Goal: Task Accomplishment & Management: Complete application form

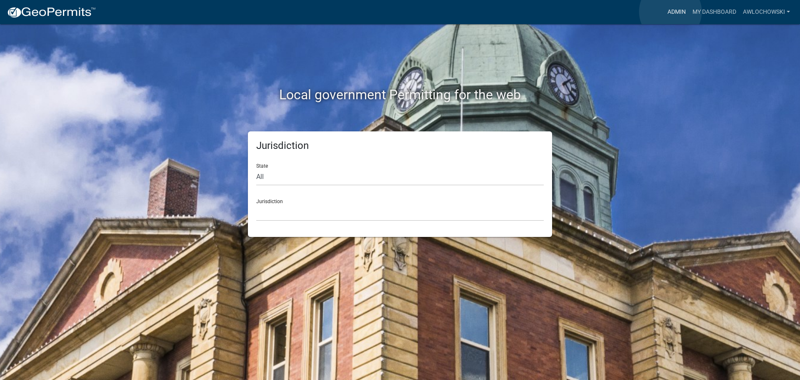
click at [671, 12] on link "Admin" at bounding box center [676, 12] width 25 height 16
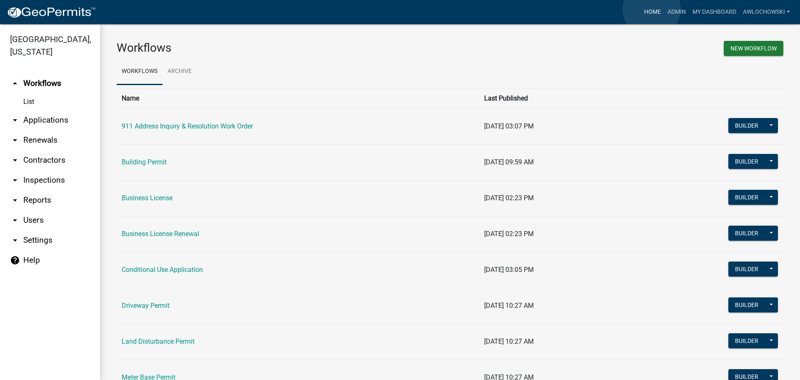
click at [652, 9] on link "Home" at bounding box center [652, 12] width 23 height 16
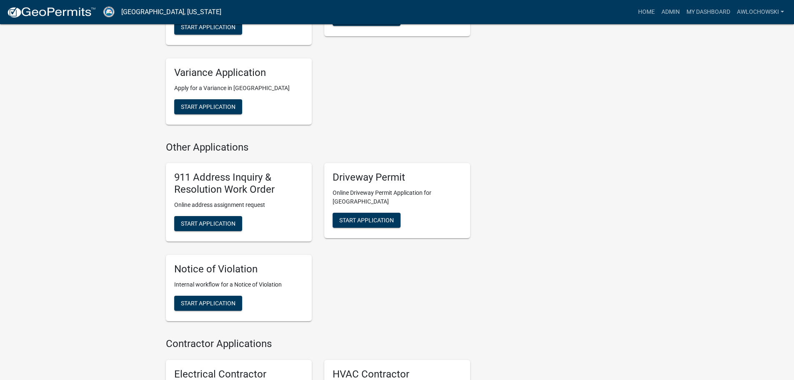
scroll to position [709, 0]
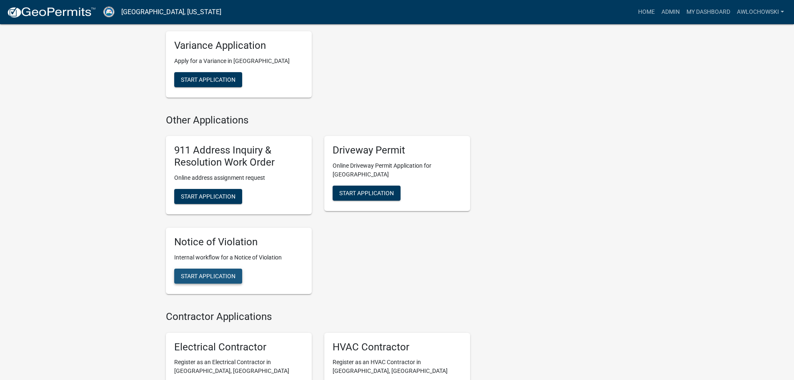
click at [213, 272] on span "Start Application" at bounding box center [208, 275] width 55 height 7
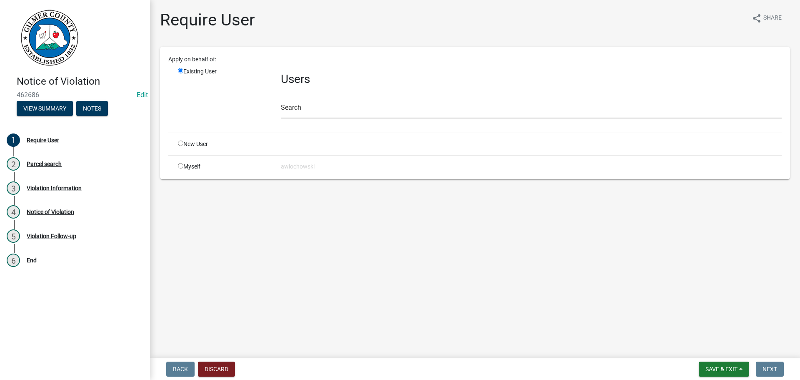
click at [180, 165] on input "radio" at bounding box center [180, 165] width 5 height 5
radio input "true"
radio input "false"
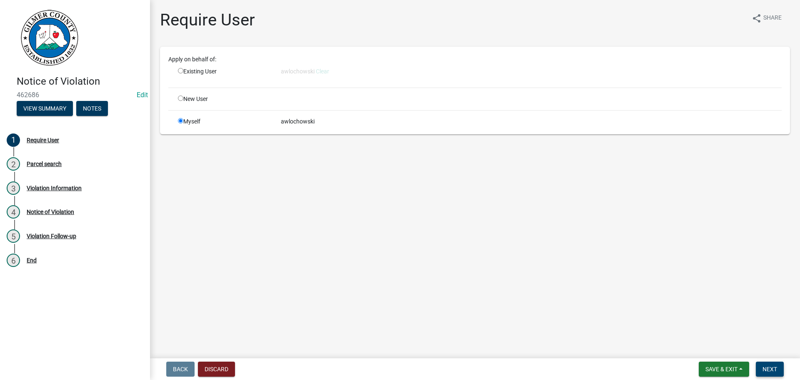
click at [766, 363] on button "Next" at bounding box center [770, 368] width 28 height 15
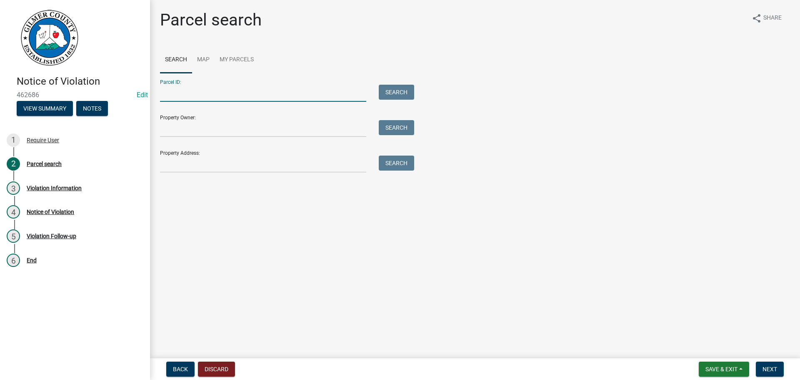
click at [166, 92] on input "Parcel ID:" at bounding box center [263, 93] width 206 height 17
type input "3085L 002"
click at [400, 91] on button "Search" at bounding box center [396, 92] width 35 height 15
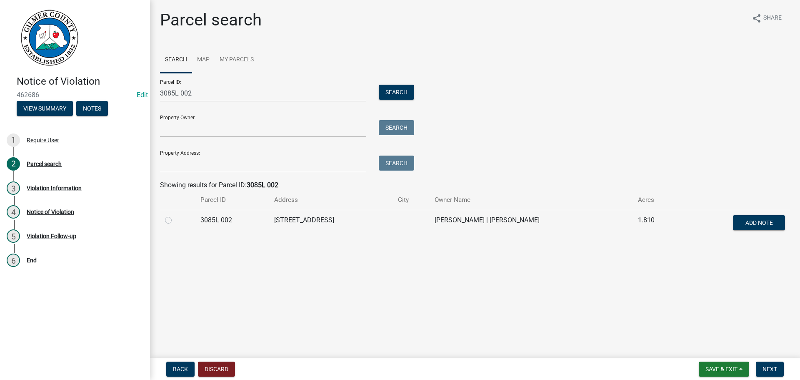
click at [175, 215] on label at bounding box center [175, 215] width 0 height 0
click at [175, 220] on 002 "radio" at bounding box center [177, 217] width 5 height 5
radio 002 "true"
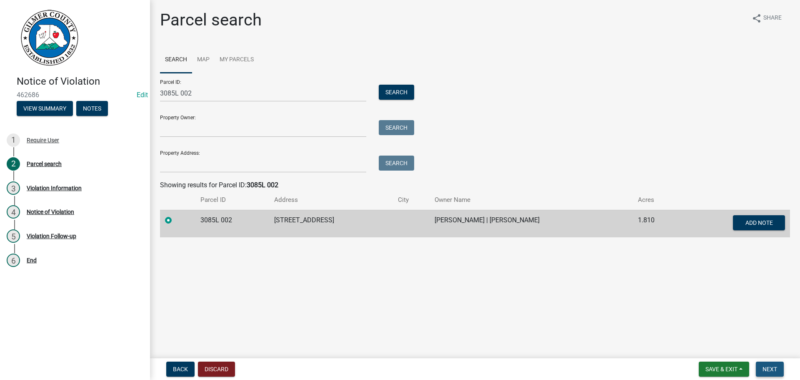
click at [766, 365] on button "Next" at bounding box center [770, 368] width 28 height 15
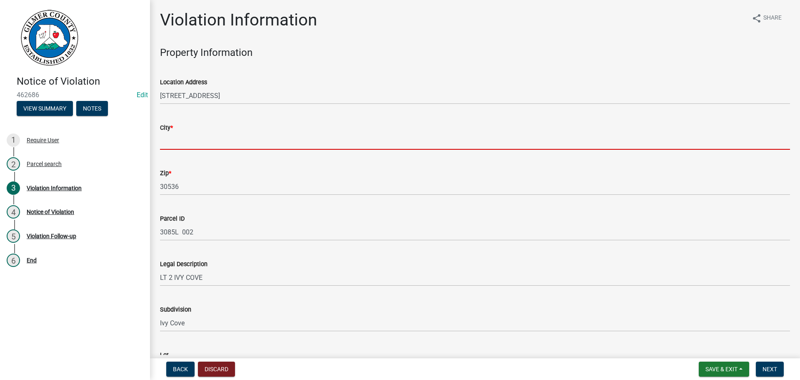
click at [174, 141] on input "City *" at bounding box center [475, 141] width 630 height 17
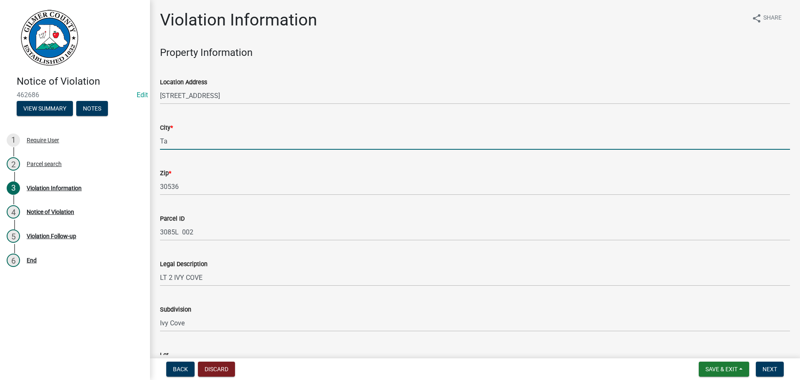
type input "T"
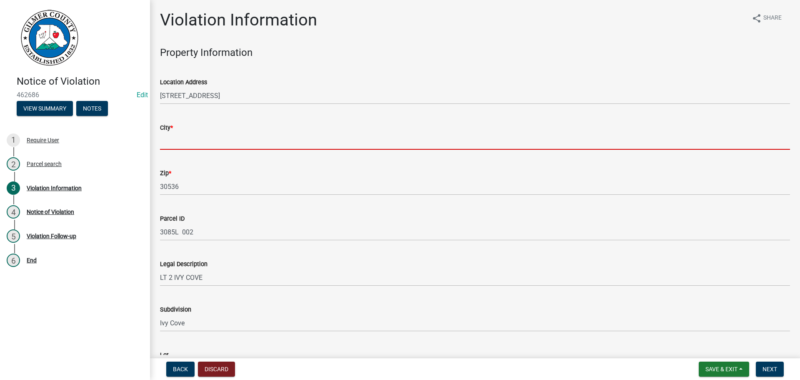
click at [210, 143] on input "City *" at bounding box center [475, 141] width 630 height 17
type input "Ellijay"
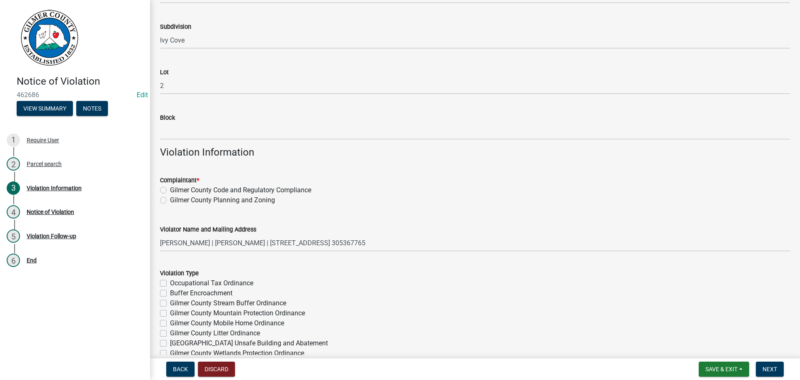
scroll to position [292, 0]
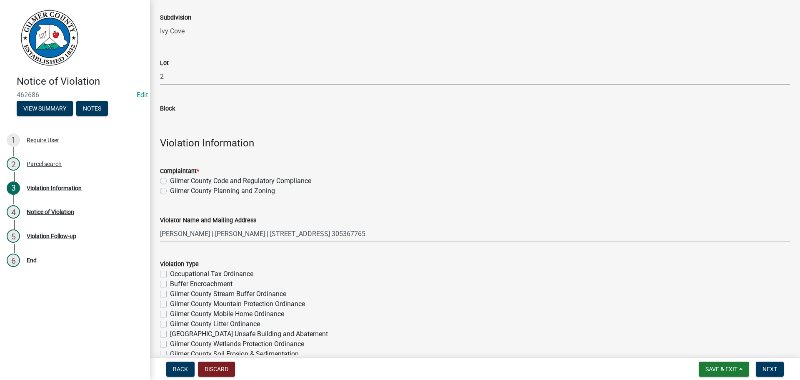
click at [170, 180] on label "Gilmer County Code and Regulatory Compliance" at bounding box center [240, 181] width 141 height 10
click at [170, 180] on input "Gilmer County Code and Regulatory Compliance" at bounding box center [172, 178] width 5 height 5
radio input "true"
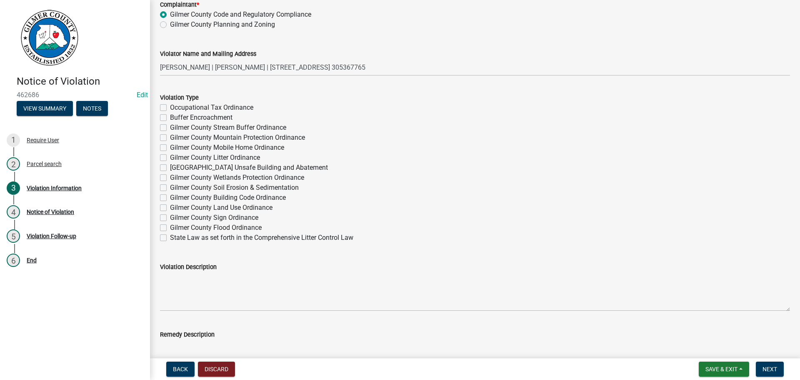
scroll to position [459, 0]
click at [170, 196] on label "Gilmer County Building Code Ordinance" at bounding box center [228, 197] width 116 height 10
click at [170, 196] on input "Gilmer County Building Code Ordinance" at bounding box center [172, 194] width 5 height 5
checkbox input "true"
checkbox input "false"
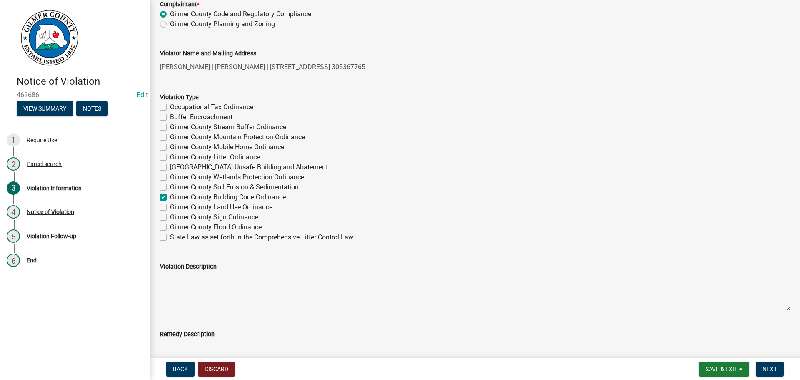
checkbox input "false"
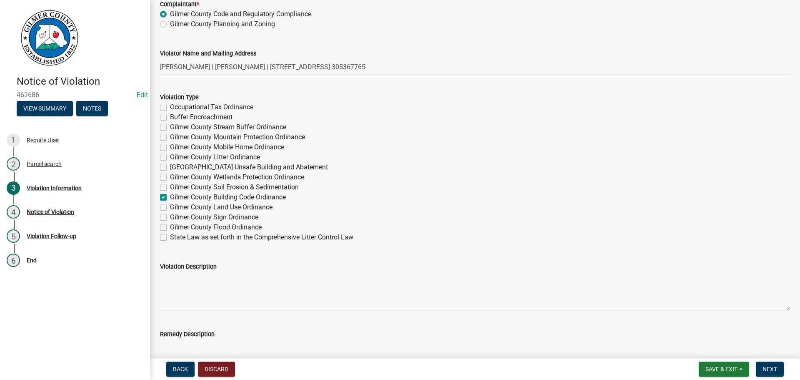
checkbox input "false"
checkbox input "true"
checkbox input "false"
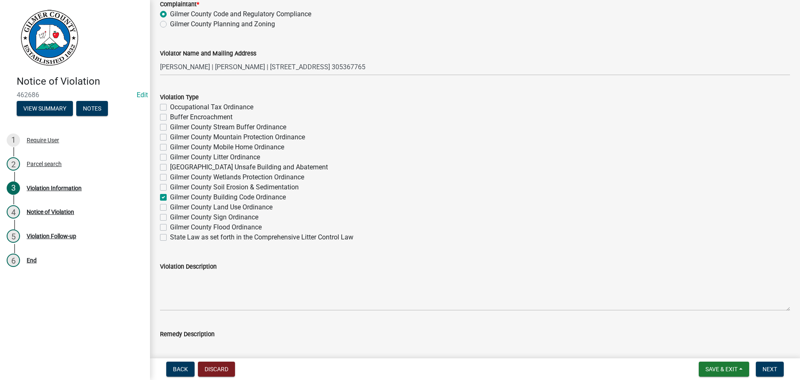
checkbox input "false"
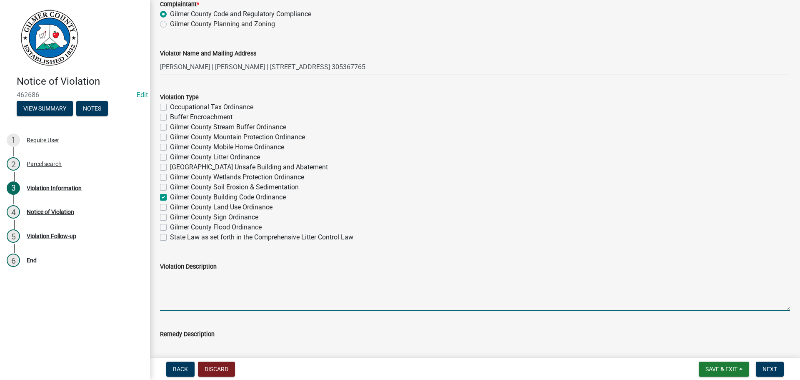
click at [163, 278] on textarea "Violation Description" at bounding box center [475, 290] width 630 height 39
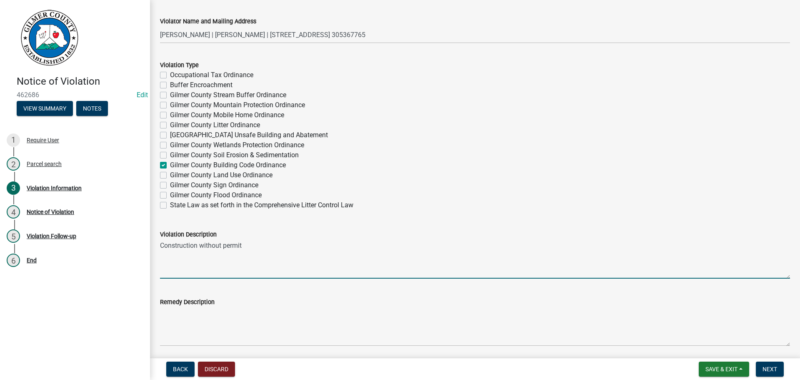
scroll to position [542, 0]
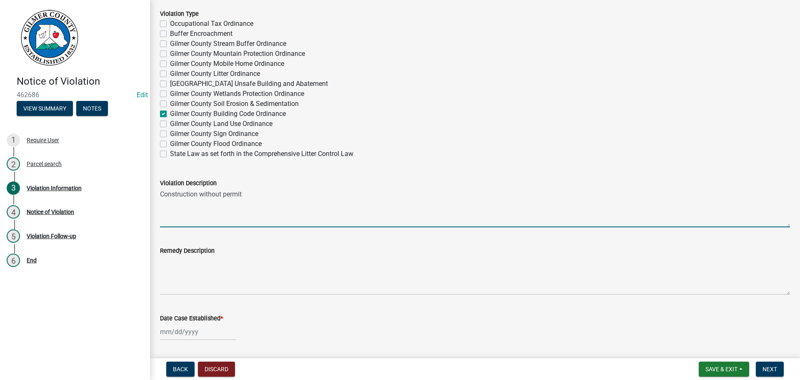
type textarea "Construction without permit"
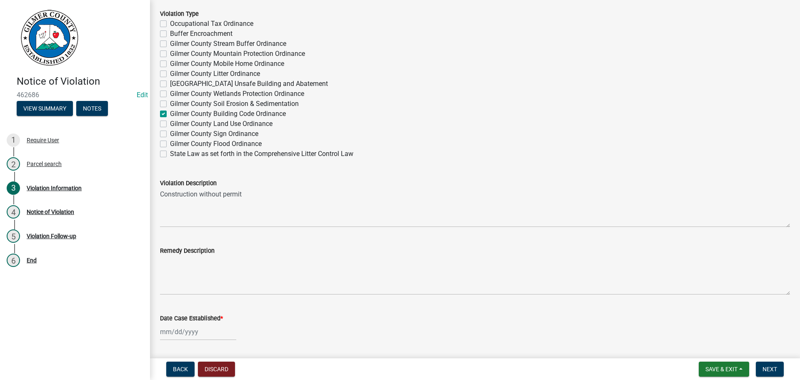
click at [160, 263] on div "Remedy Description" at bounding box center [475, 264] width 643 height 61
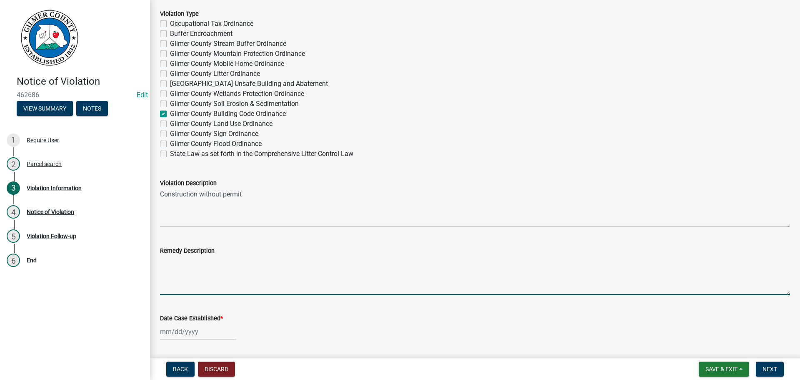
click at [163, 265] on textarea "Remedy Description" at bounding box center [475, 275] width 630 height 39
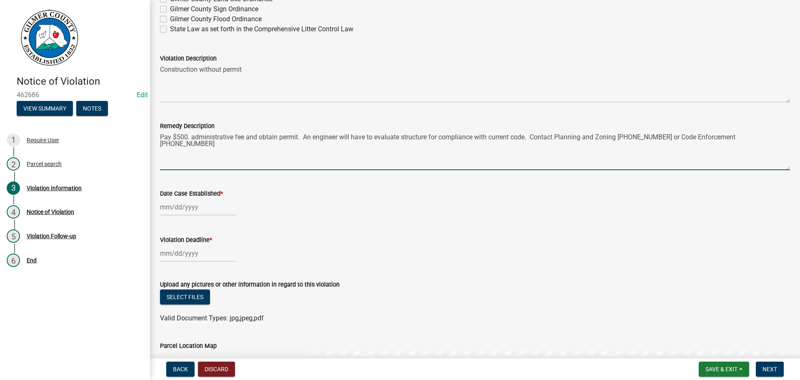
scroll to position [667, 0]
type textarea "Pay $500. administrative fee and obtain permit. An engineer will have to evalua…"
select select "8"
select select "2025"
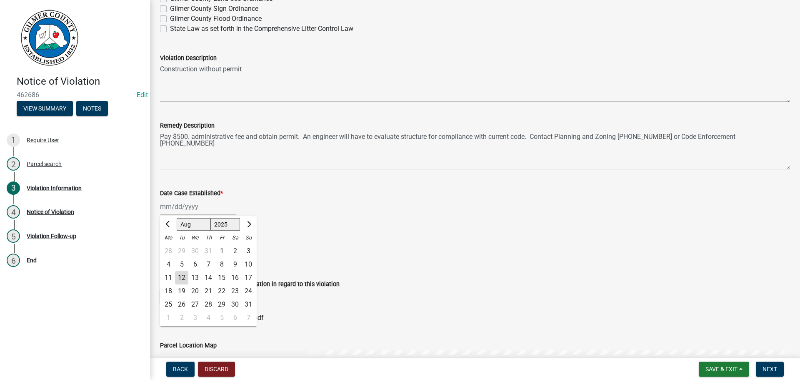
click at [182, 204] on div "[PERSON_NAME] Feb Mar Apr [PERSON_NAME][DATE] Oct Nov [DATE] 1526 1527 1528 152…" at bounding box center [198, 206] width 76 height 17
click at [180, 277] on div "12" at bounding box center [181, 277] width 13 height 13
type input "[DATE]"
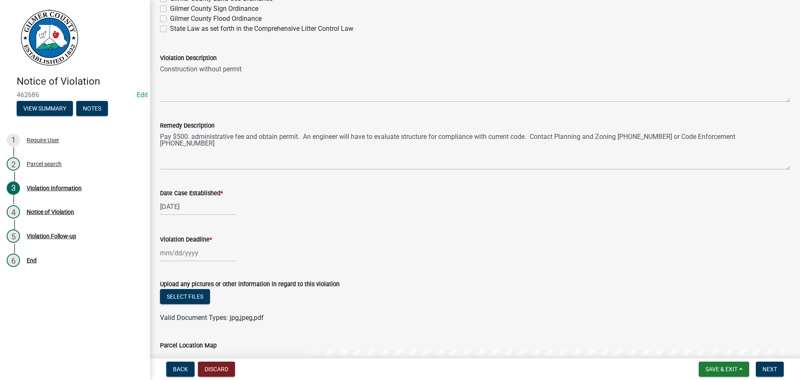
click at [177, 254] on div at bounding box center [198, 252] width 76 height 17
select select "8"
select select "2025"
click at [202, 144] on select "Jan Feb Mar Apr May Jun [DATE] Aug Sep Oct Nov Dec" at bounding box center [194, 141] width 34 height 13
select select "9"
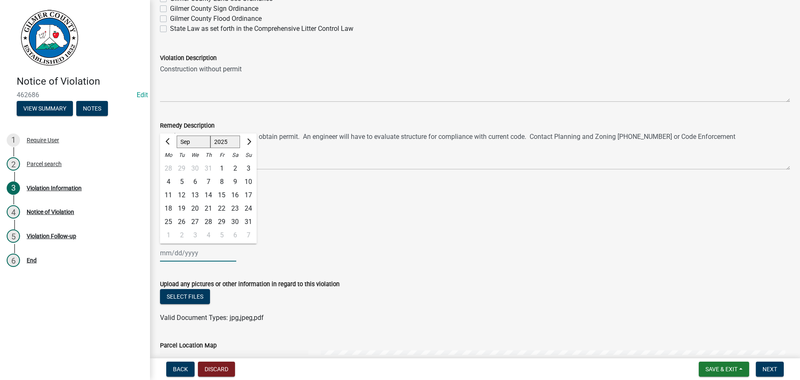
click at [177, 135] on select "Jan Feb Mar Apr May Jun [DATE] Aug Sep Oct Nov Dec" at bounding box center [194, 141] width 34 height 13
drag, startPoint x: 225, startPoint y: 180, endPoint x: 229, endPoint y: 183, distance: 5.0
click at [225, 180] on div "12" at bounding box center [221, 181] width 13 height 13
type input "[DATE]"
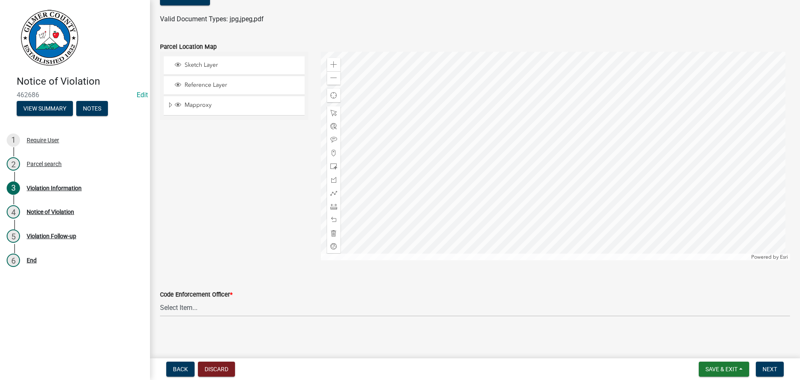
scroll to position [967, 0]
click at [183, 306] on select "Select Item... [PERSON_NAME] [PERSON_NAME] [PERSON_NAME] [PERSON_NAME] [PERSON_…" at bounding box center [475, 306] width 630 height 17
click at [160, 298] on select "Select Item... [PERSON_NAME] [PERSON_NAME] [PERSON_NAME] [PERSON_NAME] [PERSON_…" at bounding box center [475, 306] width 630 height 17
select select "f3ceb3fd-6d25-43c8-a8d6-5ddeb18f621b"
click at [771, 366] on span "Next" at bounding box center [770, 369] width 15 height 7
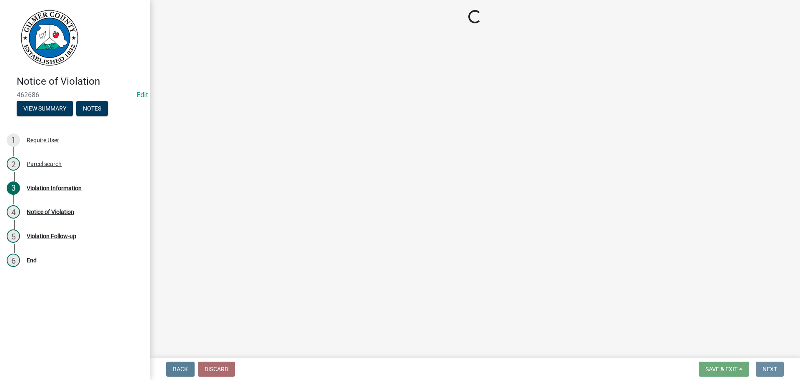
scroll to position [0, 0]
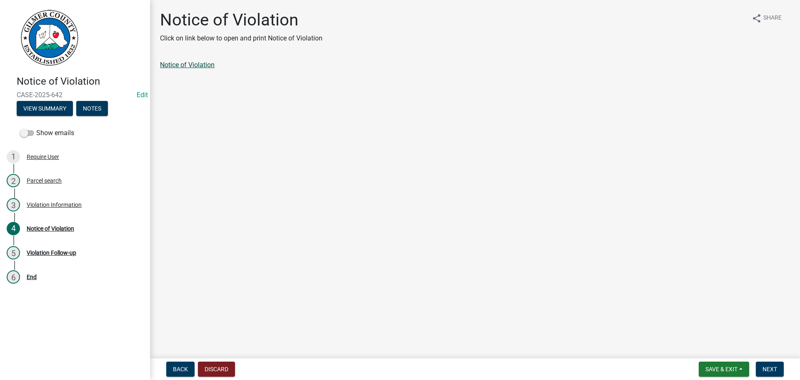
click at [195, 64] on link "Notice of Violation" at bounding box center [187, 65] width 55 height 8
click at [727, 368] on span "Save & Exit" at bounding box center [722, 369] width 32 height 7
click at [720, 343] on button "Save & Exit" at bounding box center [716, 347] width 67 height 20
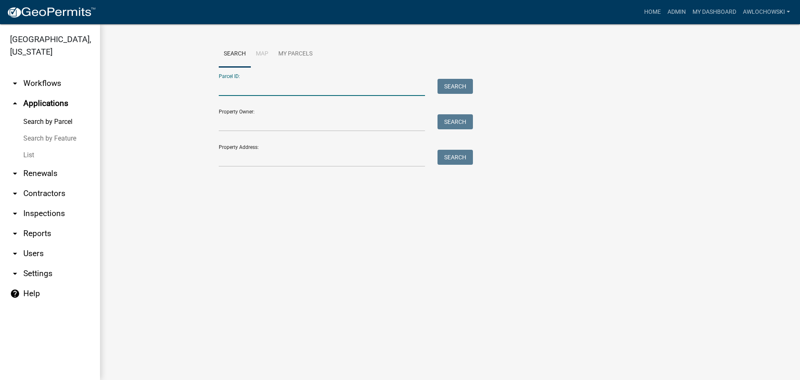
click at [225, 84] on input "Parcel ID:" at bounding box center [322, 87] width 206 height 17
type input "3085l 001"
click at [454, 87] on button "Search" at bounding box center [455, 86] width 35 height 15
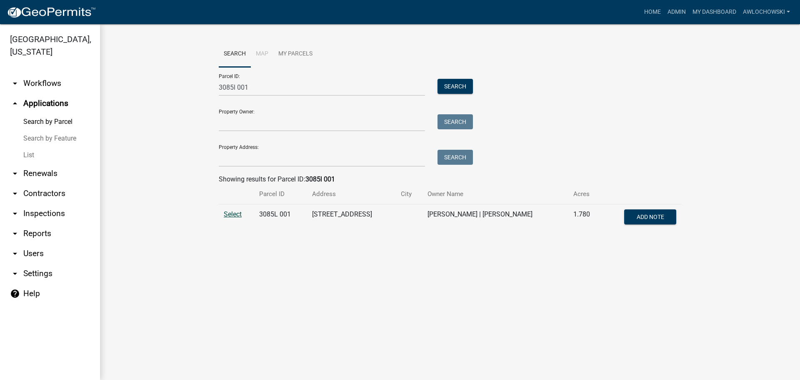
click at [235, 212] on span "Select" at bounding box center [233, 214] width 18 height 8
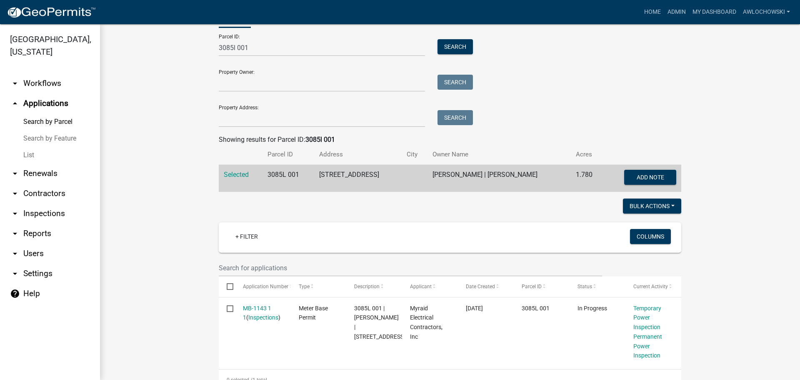
scroll to position [25, 0]
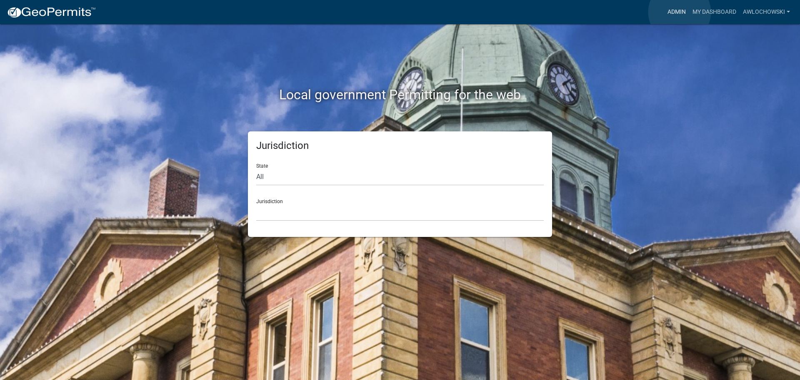
click at [680, 12] on link "Admin" at bounding box center [676, 12] width 25 height 16
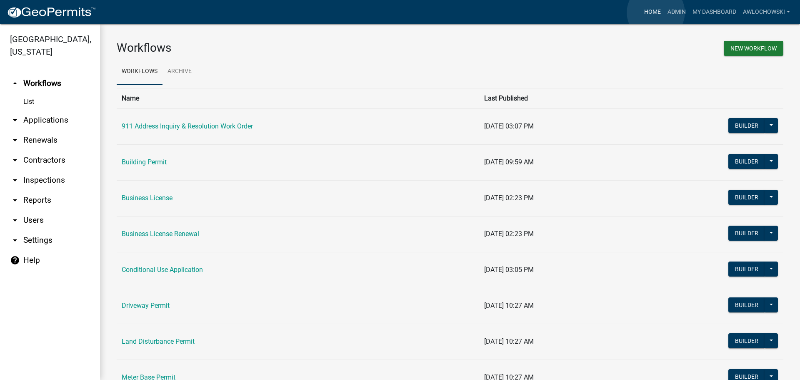
click at [656, 13] on link "Home" at bounding box center [652, 12] width 23 height 16
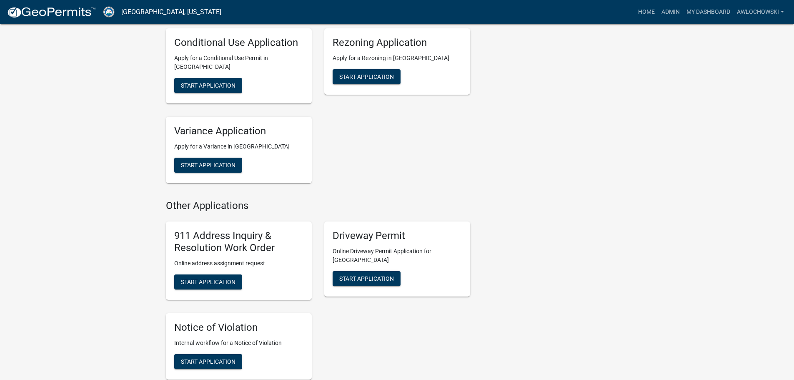
scroll to position [709, 0]
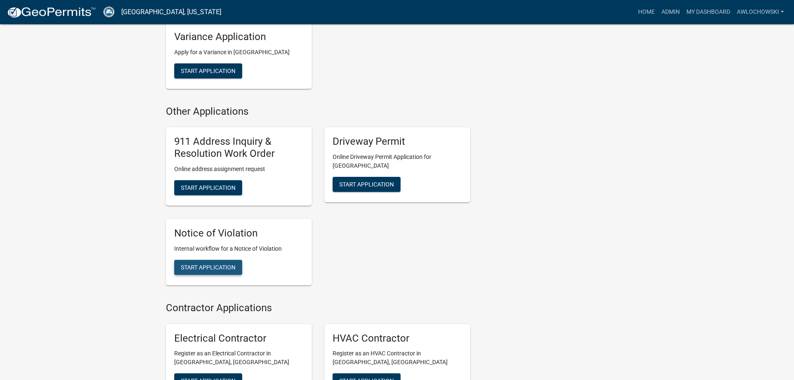
click at [215, 266] on span "Start Application" at bounding box center [208, 266] width 55 height 7
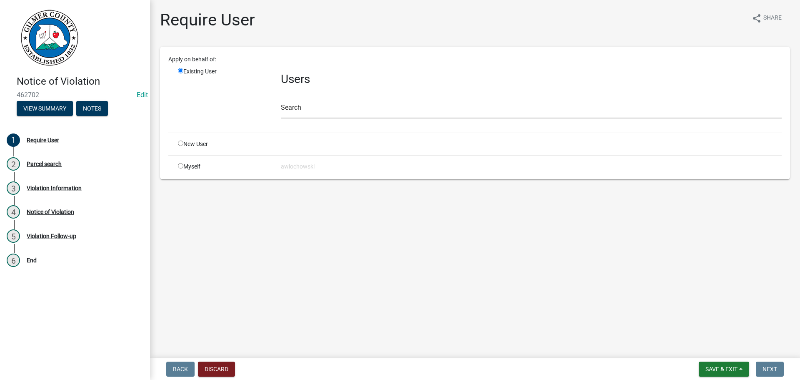
click at [180, 165] on input "radio" at bounding box center [180, 165] width 5 height 5
radio input "true"
radio input "false"
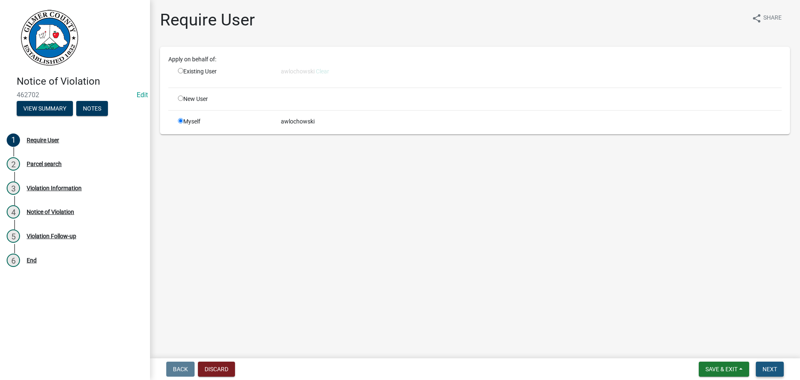
click at [768, 368] on span "Next" at bounding box center [770, 369] width 15 height 7
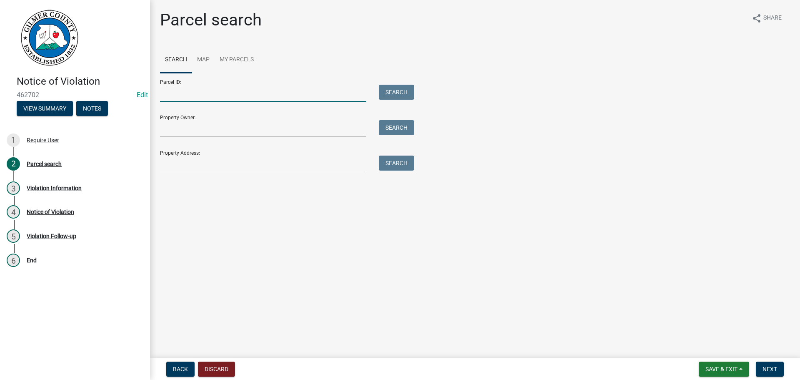
click at [170, 90] on input "Parcel ID:" at bounding box center [263, 93] width 206 height 17
type input "3085l 001"
click at [401, 91] on button "Search" at bounding box center [396, 92] width 35 height 15
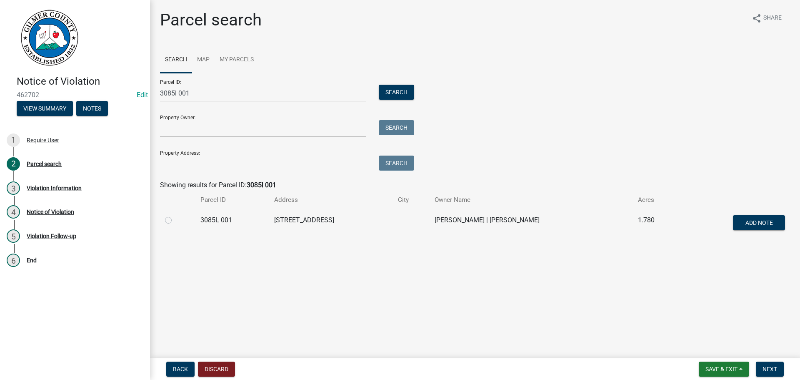
click at [175, 215] on label at bounding box center [175, 215] width 0 height 0
click at [175, 218] on 001 "radio" at bounding box center [177, 217] width 5 height 5
radio 001 "true"
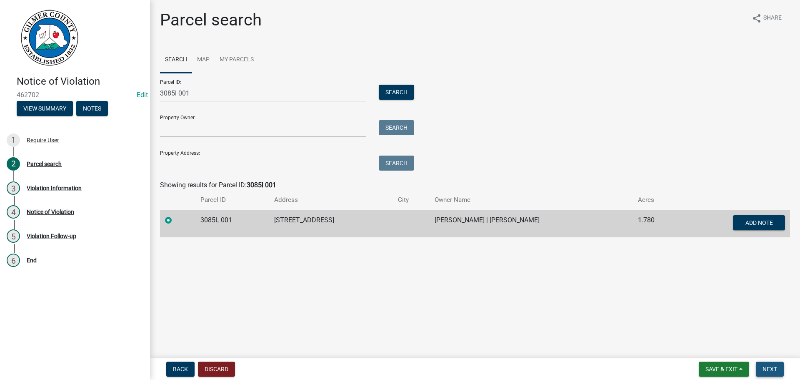
click at [768, 368] on span "Next" at bounding box center [770, 369] width 15 height 7
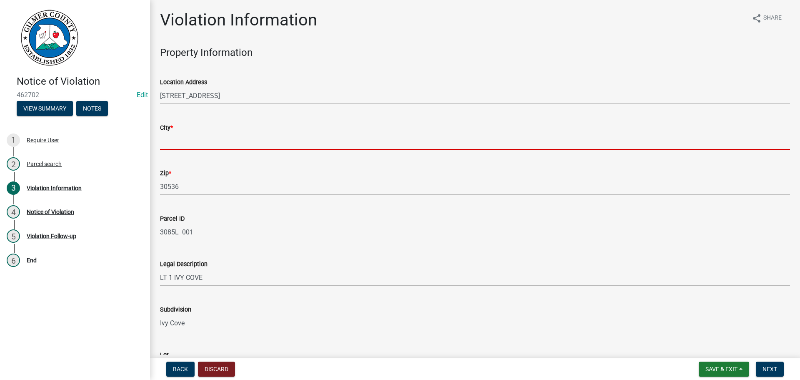
click at [177, 142] on input "City *" at bounding box center [475, 141] width 630 height 17
type input "Ellijay"
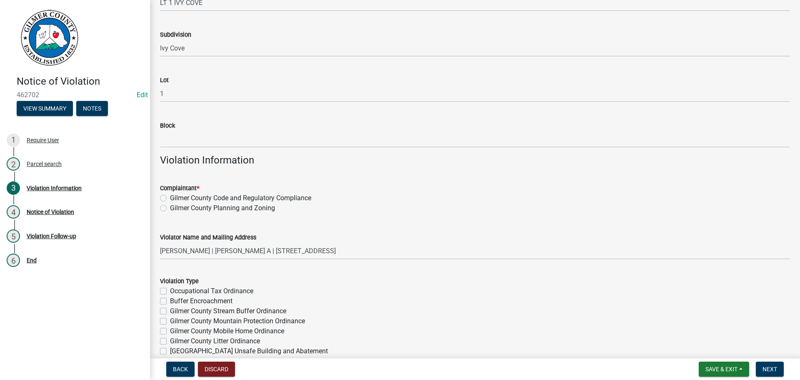
scroll to position [375, 0]
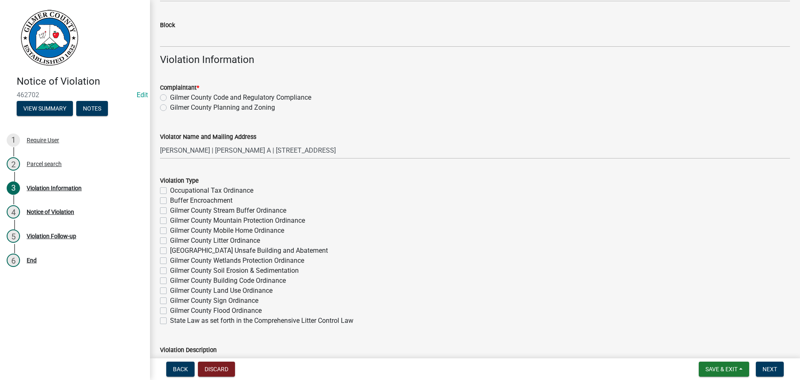
click at [170, 95] on label "Gilmer County Code and Regulatory Compliance" at bounding box center [240, 98] width 141 height 10
click at [170, 95] on input "Gilmer County Code and Regulatory Compliance" at bounding box center [172, 95] width 5 height 5
radio input "true"
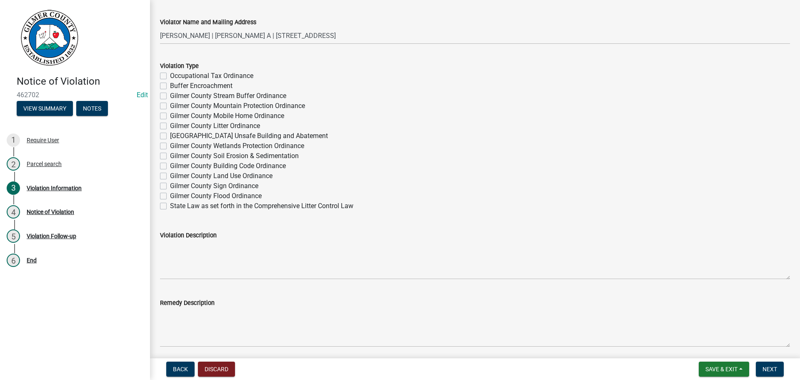
scroll to position [500, 0]
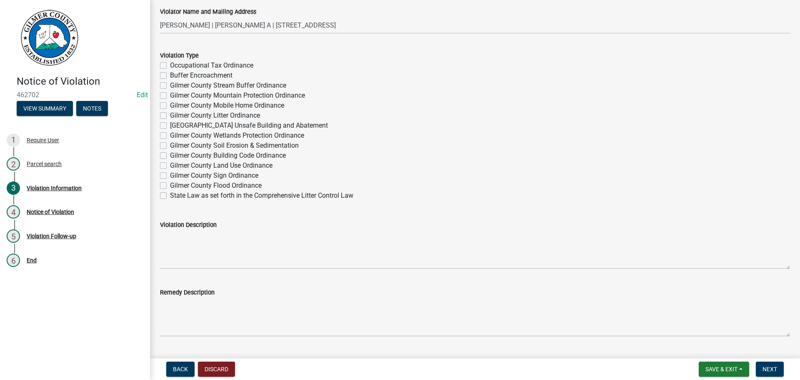
click at [170, 153] on label "Gilmer County Building Code Ordinance" at bounding box center [228, 155] width 116 height 10
click at [170, 153] on input "Gilmer County Building Code Ordinance" at bounding box center [172, 152] width 5 height 5
checkbox input "true"
checkbox input "false"
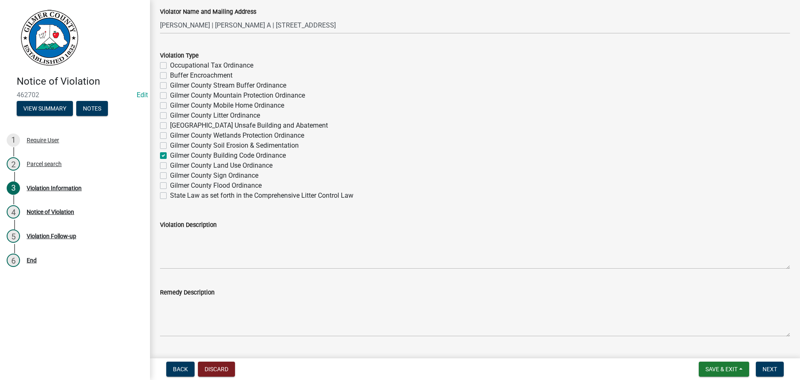
checkbox input "false"
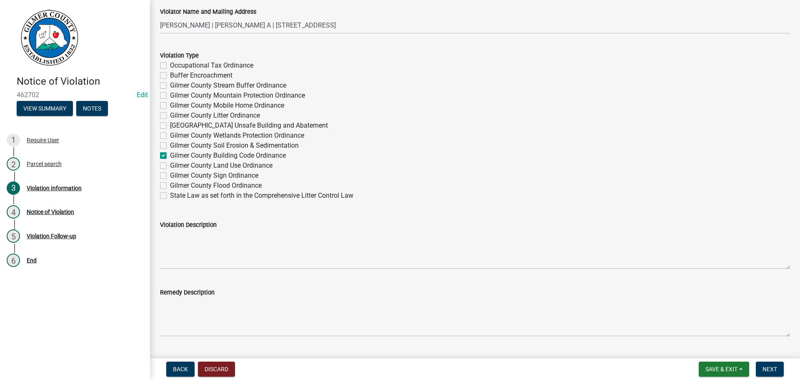
checkbox input "false"
checkbox input "true"
checkbox input "false"
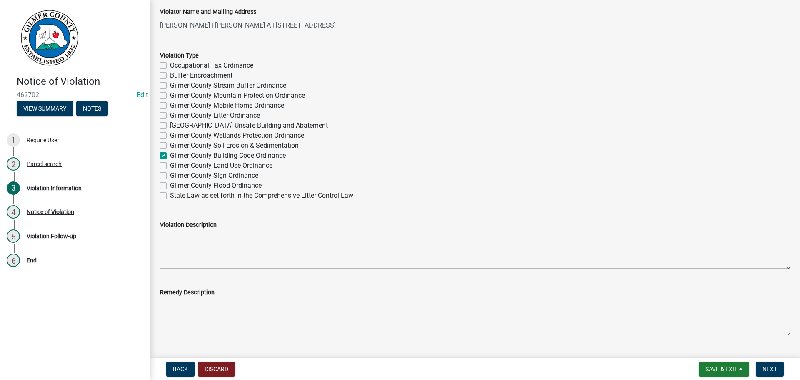
checkbox input "false"
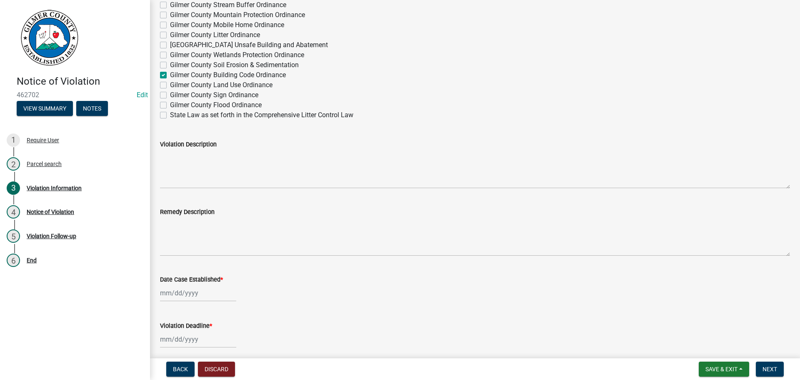
scroll to position [584, 0]
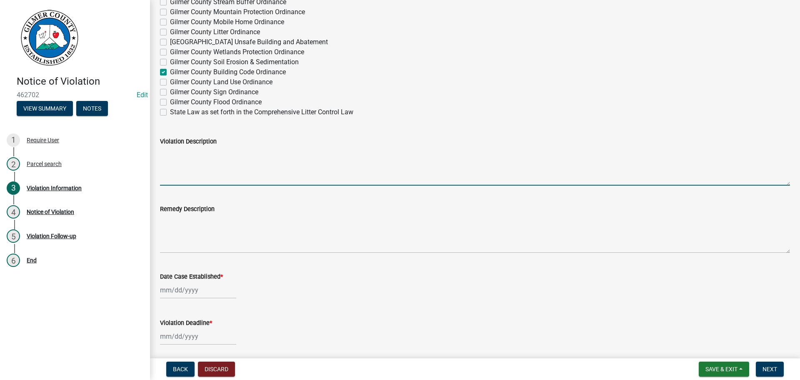
click at [165, 159] on textarea "Violation Description" at bounding box center [475, 165] width 630 height 39
type textarea "Construction without permit"
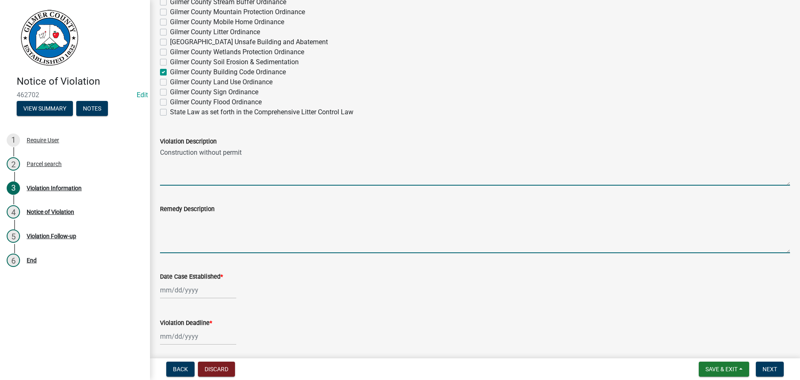
click at [162, 220] on textarea "Remedy Description" at bounding box center [475, 233] width 630 height 39
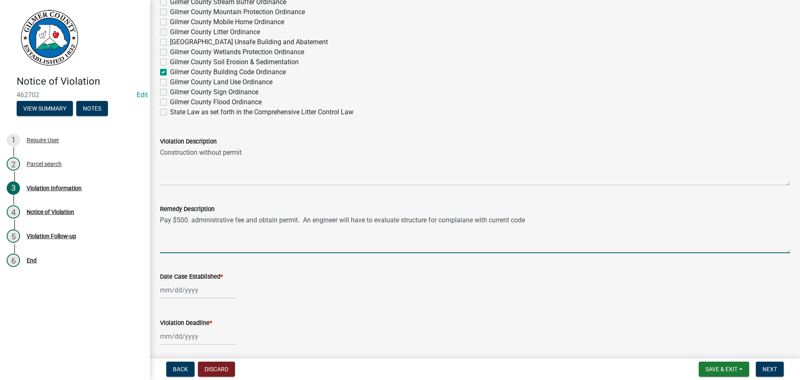
click at [471, 219] on textarea "Pay $500. administrative fee and obtain permit. An engineer will have to evalua…" at bounding box center [475, 233] width 630 height 39
click at [467, 220] on textarea "Pay $500. administrative fee and obtain permit. An engineer will have to evalua…" at bounding box center [475, 233] width 630 height 39
click at [461, 218] on textarea "Pay $500. administrative fee and obtain permit. An engineer will have to evalua…" at bounding box center [475, 233] width 630 height 39
click at [527, 218] on textarea "Pay $500. administrative fee and obtain permit. An engineer will have to evalua…" at bounding box center [475, 233] width 630 height 39
type textarea "Pay $500. administrative fee and obtain permit. An engineer will have to evalua…"
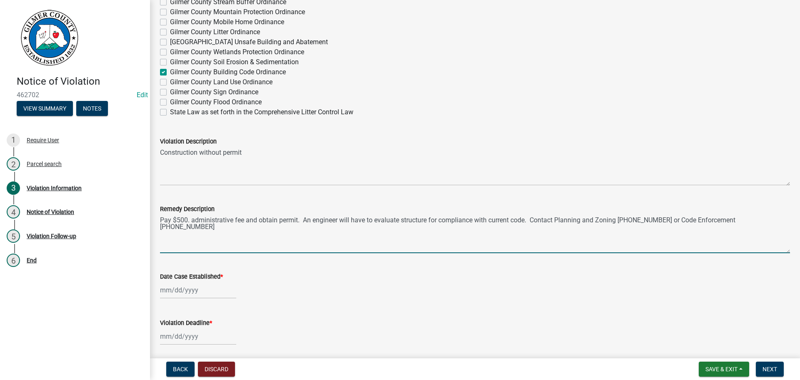
select select "8"
select select "2025"
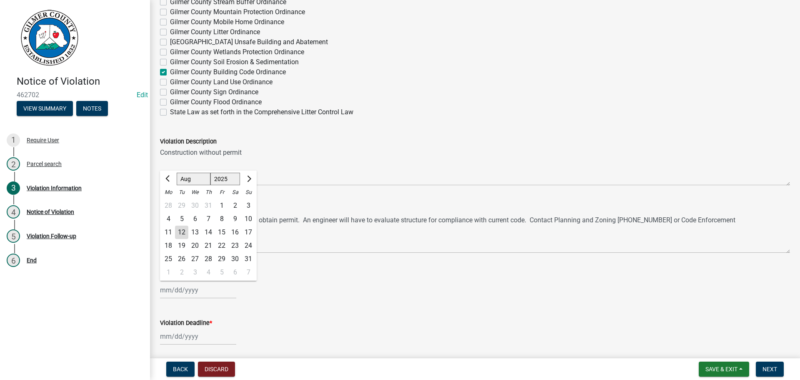
click at [179, 291] on div "[PERSON_NAME] Feb Mar Apr [PERSON_NAME][DATE] Oct Nov [DATE] 1526 1527 1528 152…" at bounding box center [198, 289] width 76 height 17
click at [180, 230] on div "12" at bounding box center [181, 232] width 13 height 13
type input "[DATE]"
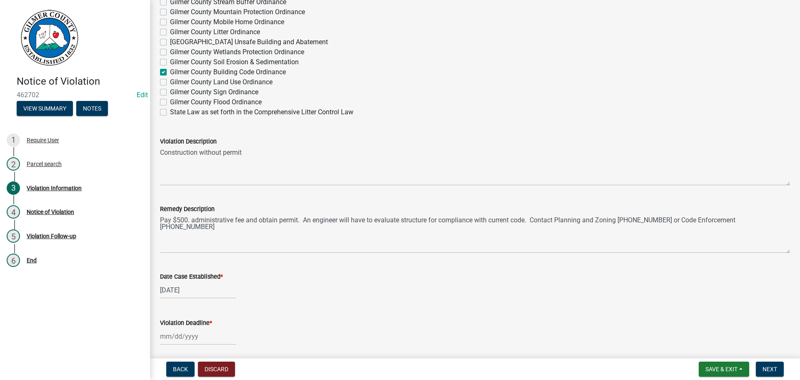
click at [174, 337] on div at bounding box center [198, 336] width 76 height 17
select select "8"
select select "2025"
click at [202, 228] on select "Jan Feb Mar Apr May Jun [DATE] Aug Sep Oct Nov Dec" at bounding box center [194, 225] width 34 height 13
select select "9"
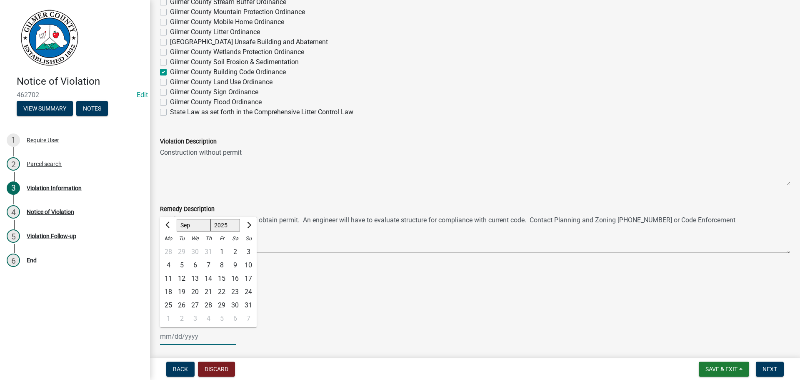
click at [177, 219] on select "Jan Feb Mar Apr May Jun [DATE] Aug Sep Oct Nov Dec" at bounding box center [194, 225] width 34 height 13
click at [223, 261] on div "12" at bounding box center [221, 264] width 13 height 13
type input "[DATE]"
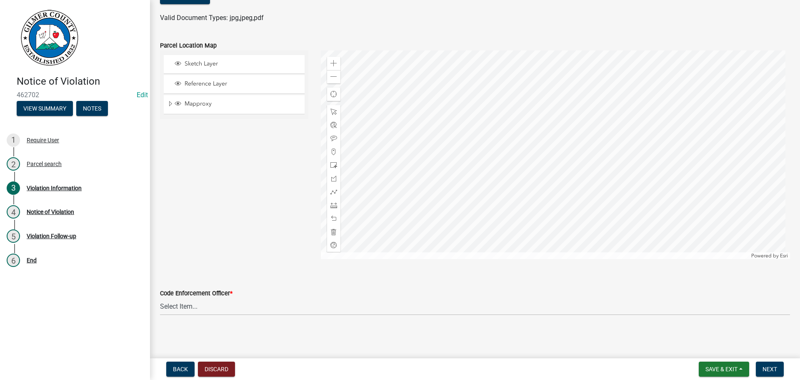
scroll to position [967, 0]
click at [190, 306] on select "Select Item... [PERSON_NAME] [PERSON_NAME] [PERSON_NAME] [PERSON_NAME] [PERSON_…" at bounding box center [475, 306] width 630 height 17
click at [160, 298] on select "Select Item... [PERSON_NAME] [PERSON_NAME] [PERSON_NAME] [PERSON_NAME] [PERSON_…" at bounding box center [475, 306] width 630 height 17
select select "f3ceb3fd-6d25-43c8-a8d6-5ddeb18f621b"
click at [769, 370] on span "Next" at bounding box center [770, 369] width 15 height 7
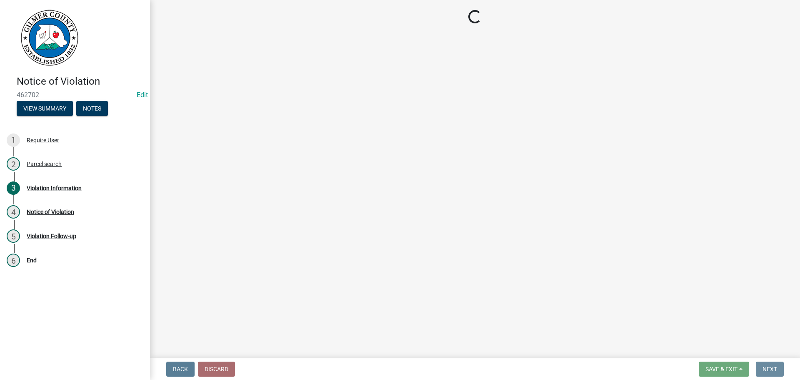
scroll to position [0, 0]
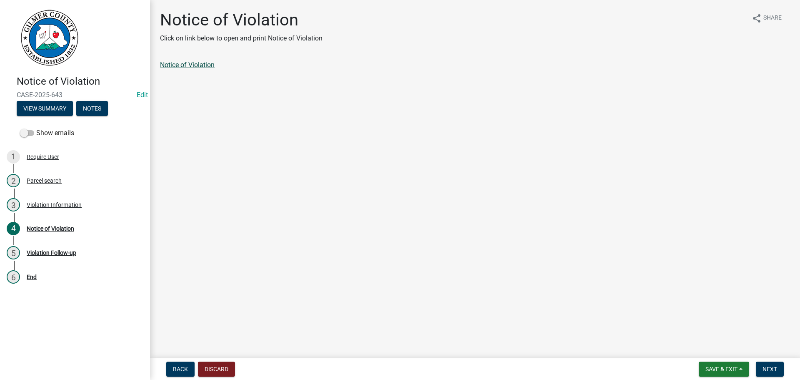
click at [203, 63] on link "Notice of Violation" at bounding box center [187, 65] width 55 height 8
click at [719, 367] on span "Save & Exit" at bounding box center [722, 369] width 32 height 7
click at [714, 342] on button "Save & Exit" at bounding box center [716, 347] width 67 height 20
